Goal: Information Seeking & Learning: Learn about a topic

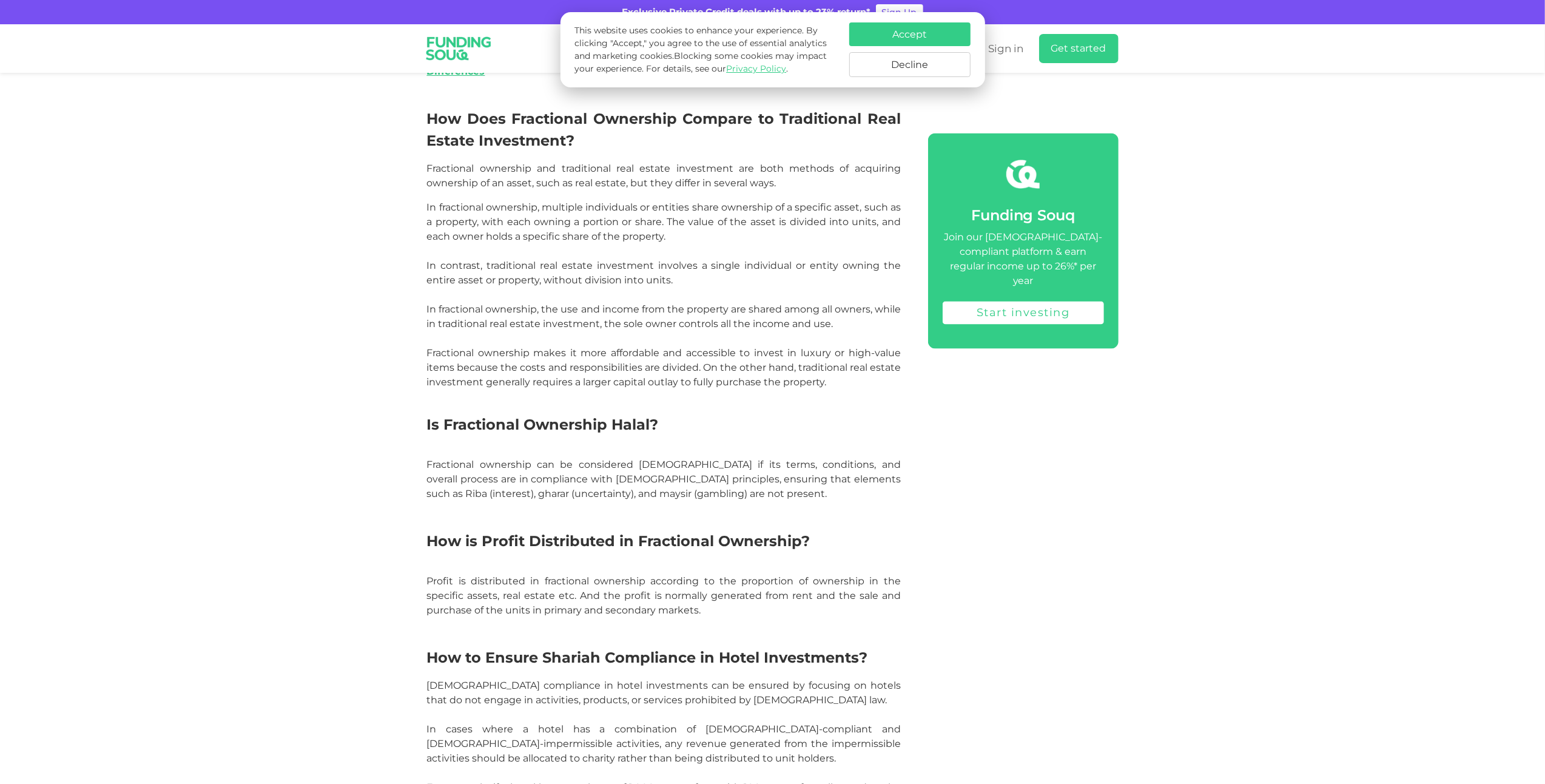
scroll to position [1973, 0]
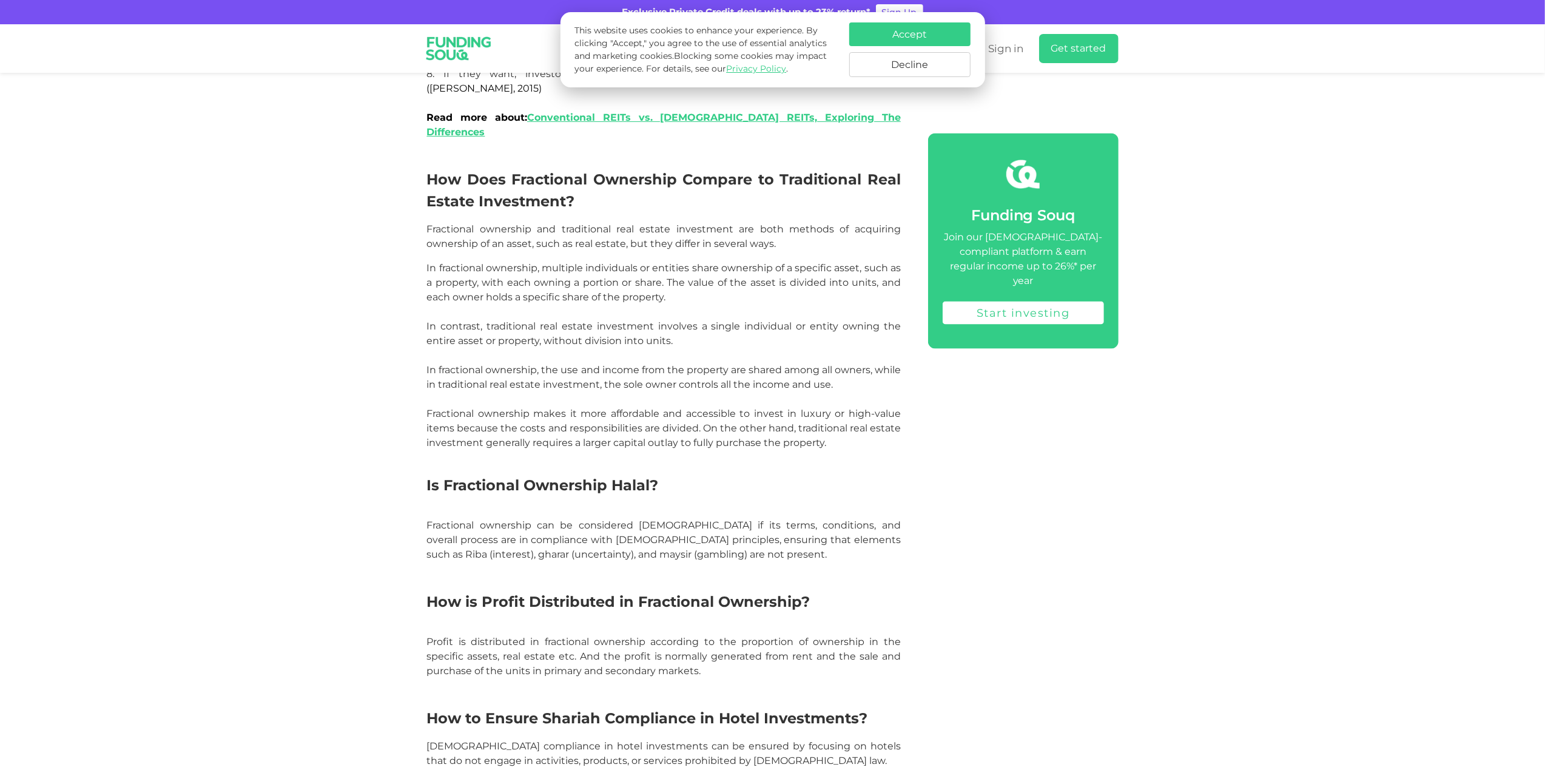
click at [288, 276] on div "Home Blog Shariah Compliance 1" at bounding box center [772, 104] width 1545 height 4007
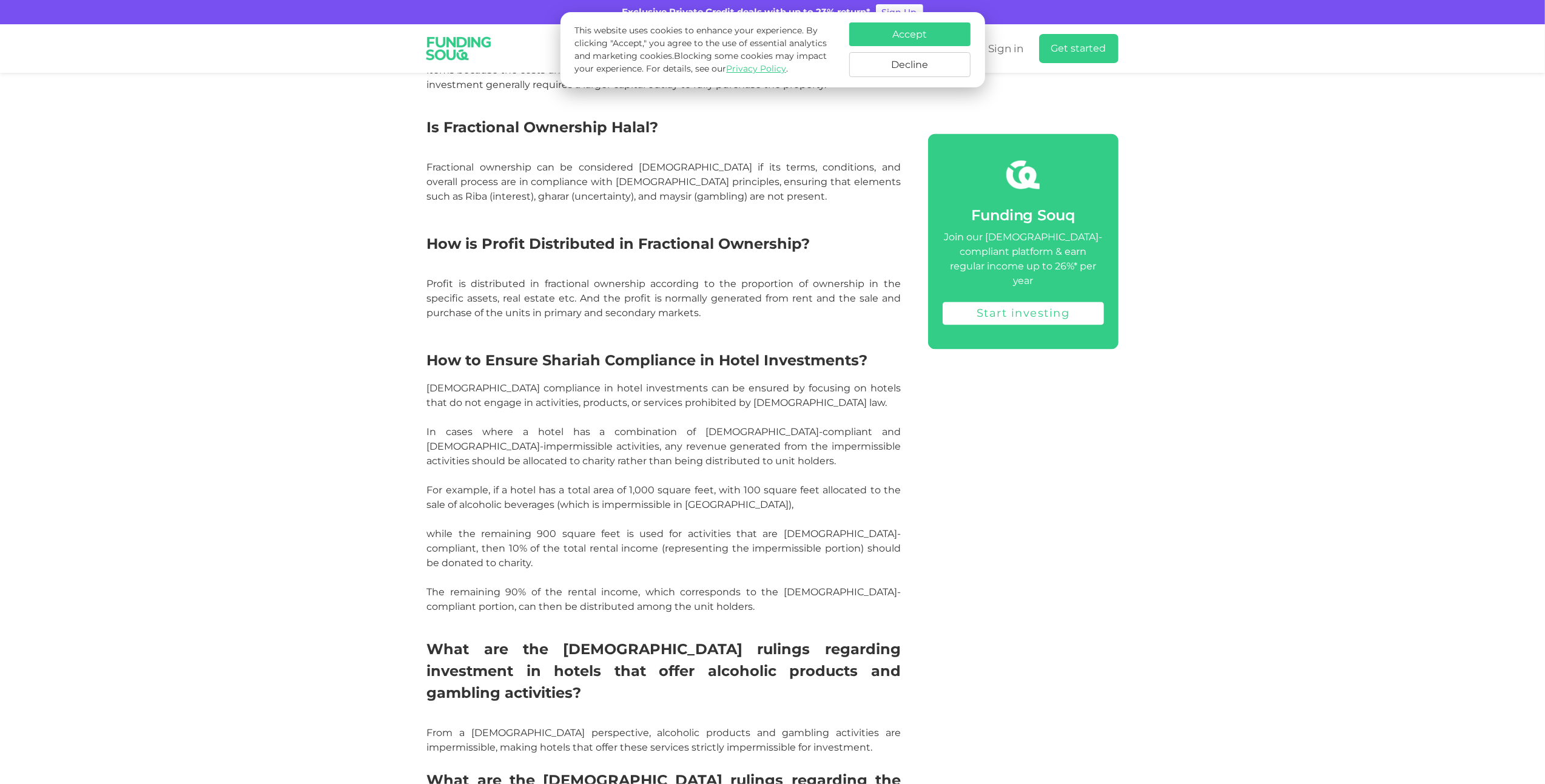
scroll to position [2305, 0]
